Goal: Check status: Check status

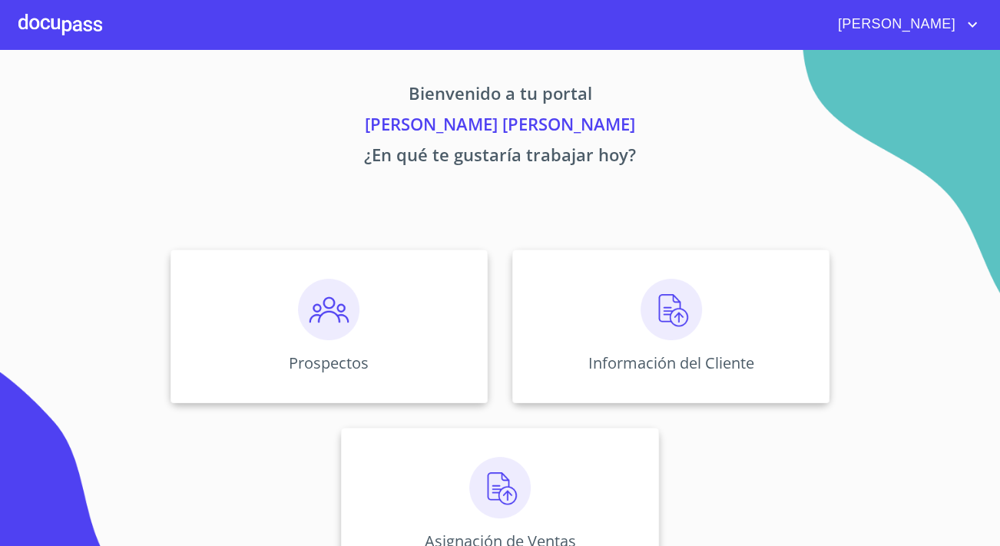
click at [837, 339] on div "Prospectos Información del Cliente Asignación de Ventas" at bounding box center [500, 415] width 952 height 356
click at [745, 362] on p "Información del Cliente" at bounding box center [671, 362] width 176 height 21
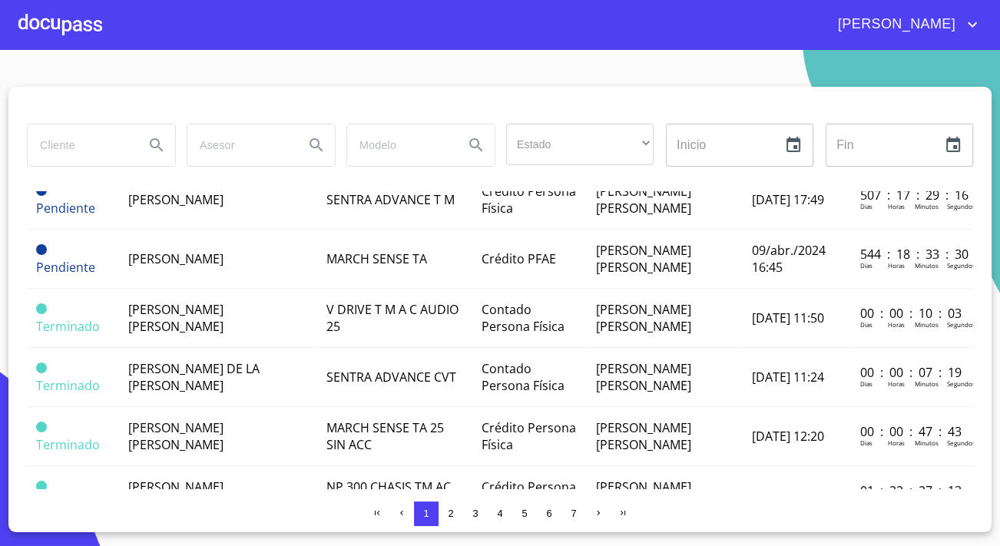
scroll to position [1248, 0]
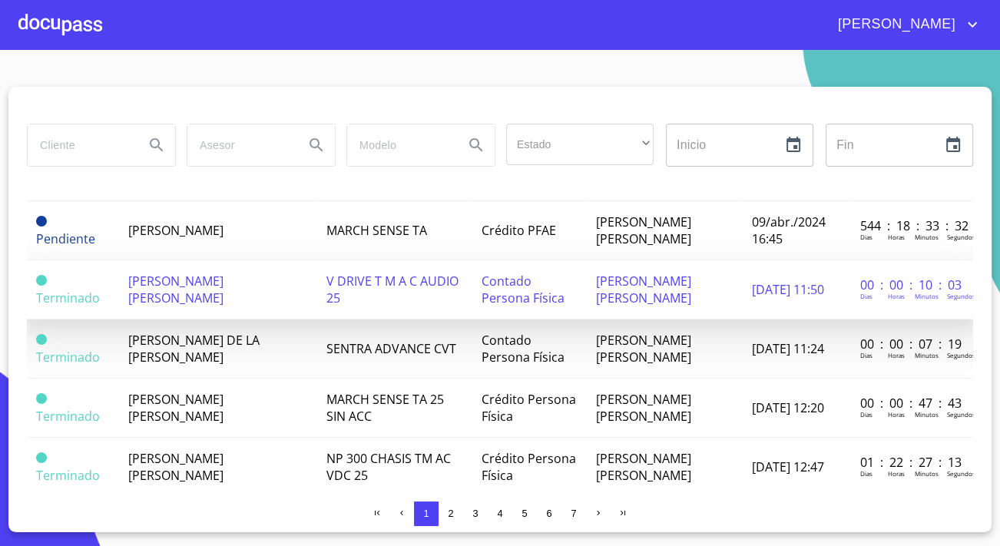
click at [258, 260] on td "[PERSON_NAME] [PERSON_NAME]" at bounding box center [218, 289] width 199 height 59
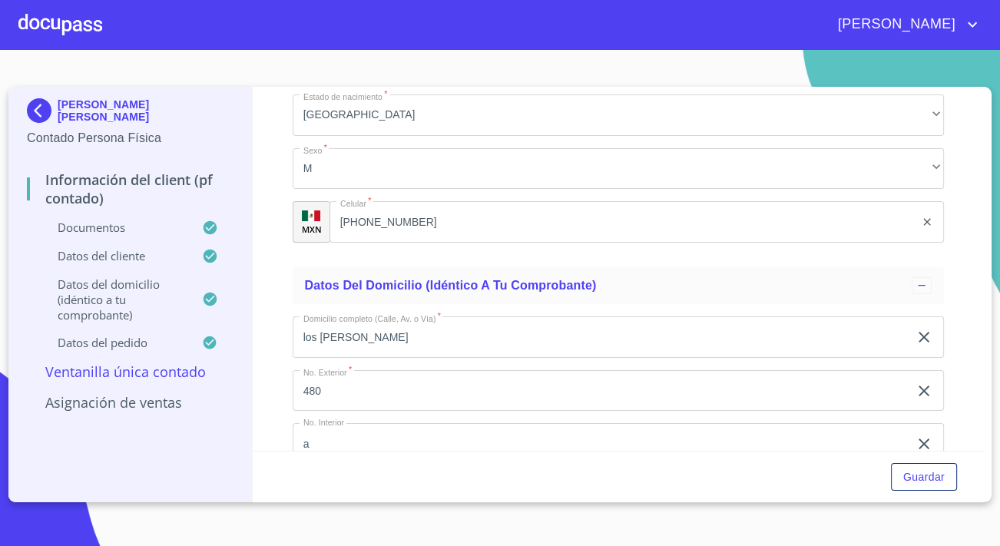
scroll to position [3350, 0]
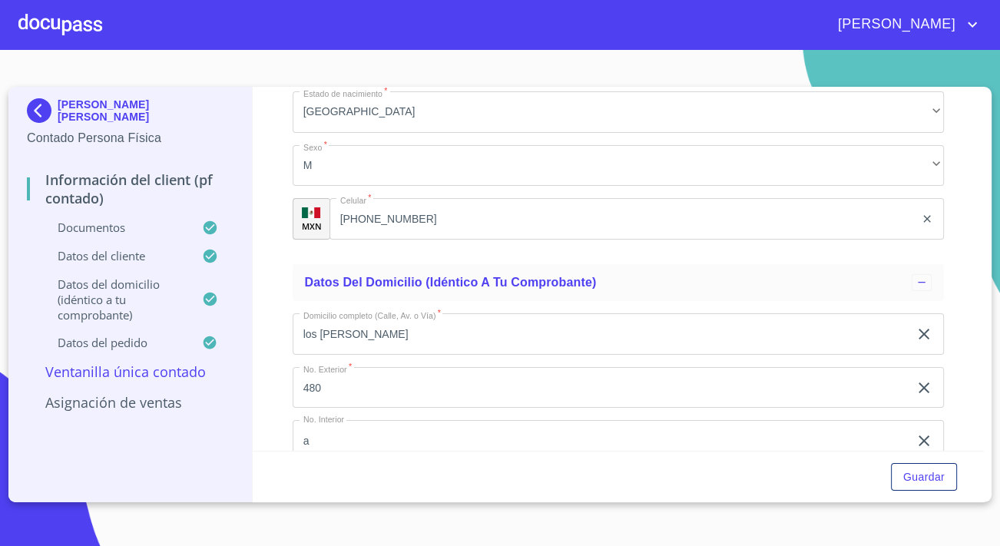
click at [31, 113] on img at bounding box center [42, 110] width 31 height 25
